Goal: Find contact information: Find contact information

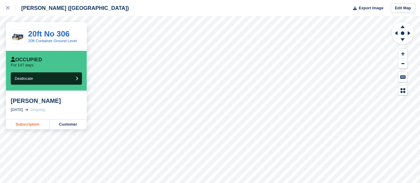
click at [37, 121] on link "Subscription" at bounding box center [27, 125] width 43 height 10
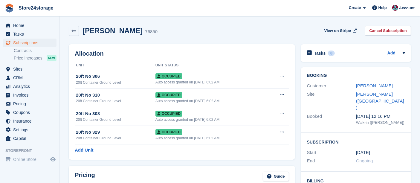
click at [102, 33] on h2 "Deborah Lawson" at bounding box center [113, 31] width 60 height 8
copy h2 "Deborah"
click at [367, 89] on div "[PERSON_NAME]" at bounding box center [380, 86] width 49 height 7
click at [368, 87] on link "[PERSON_NAME]" at bounding box center [374, 85] width 37 height 5
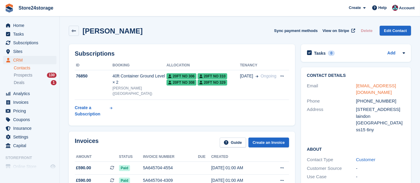
drag, startPoint x: 373, startPoint y: 93, endPoint x: 357, endPoint y: 87, distance: 16.7
click at [357, 87] on div "[EMAIL_ADDRESS][DOMAIN_NAME]" at bounding box center [380, 89] width 49 height 13
copy link "[EMAIL_ADDRESS][DOMAIN_NAME]"
click at [31, 53] on span "Sites" at bounding box center [31, 51] width 36 height 8
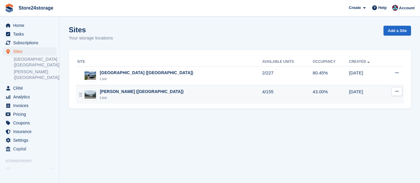
click at [128, 90] on div "[PERSON_NAME] ([GEOGRAPHIC_DATA])" at bounding box center [142, 92] width 84 height 6
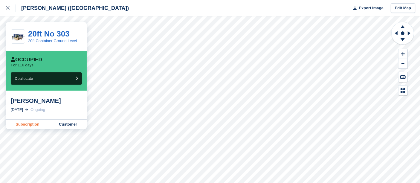
click at [36, 123] on link "Subscription" at bounding box center [27, 125] width 43 height 10
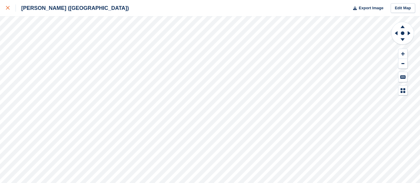
click at [6, 7] on icon at bounding box center [8, 8] width 4 height 4
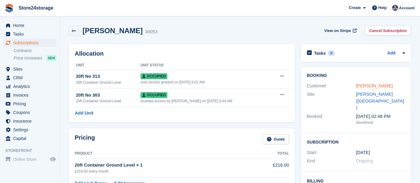
click at [377, 85] on link "[PERSON_NAME]" at bounding box center [374, 85] width 37 height 5
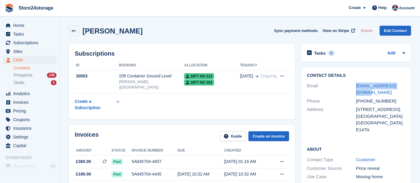
drag, startPoint x: 363, startPoint y: 95, endPoint x: 355, endPoint y: 89, distance: 9.7
click at [355, 89] on div "Email tommyboy493@gmail.com" at bounding box center [356, 89] width 98 height 15
copy div "tommyboy493@gmail.com"
click at [366, 91] on div "tommyboy493@gmail.com" at bounding box center [380, 89] width 49 height 13
drag, startPoint x: 364, startPoint y: 93, endPoint x: 355, endPoint y: 89, distance: 10.6
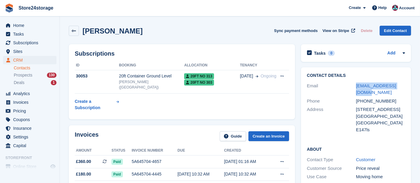
click at [354, 90] on div "Email tommyboy493@gmail.com" at bounding box center [356, 89] width 98 height 15
copy div "tommyboy493@gmail.com"
click at [396, 135] on div "Contact Details Email tommyboy493@gmail.com Phone +447377072567 Address 8 flamb…" at bounding box center [356, 103] width 110 height 73
drag, startPoint x: 366, startPoint y: 92, endPoint x: 355, endPoint y: 89, distance: 10.6
click at [355, 89] on div "Email tommyboy493@gmail.com" at bounding box center [356, 89] width 98 height 15
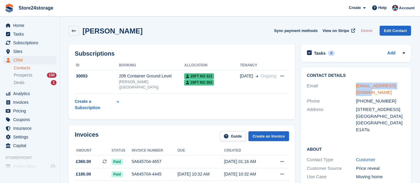
copy div "tommyboy493@gmail.com"
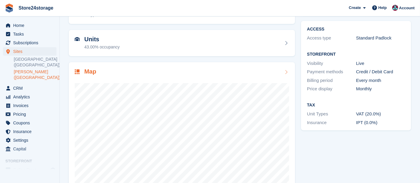
scroll to position [72, 0]
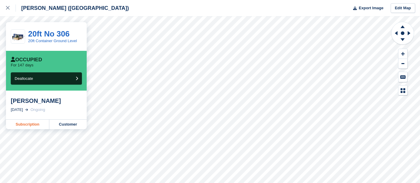
click at [39, 120] on link "Subscription" at bounding box center [27, 125] width 43 height 10
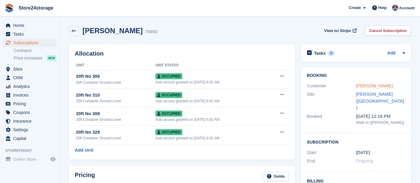
click at [363, 88] on link "[PERSON_NAME]" at bounding box center [374, 85] width 37 height 5
